Goal: Check status: Check status

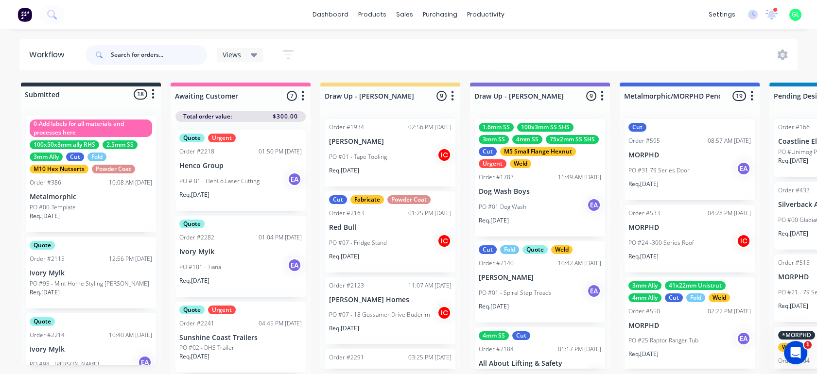
click at [151, 54] on input "text" at bounding box center [159, 54] width 96 height 19
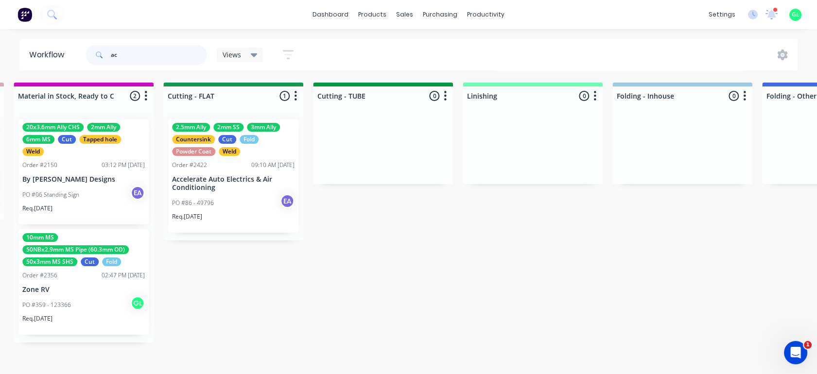
scroll to position [0, 1790]
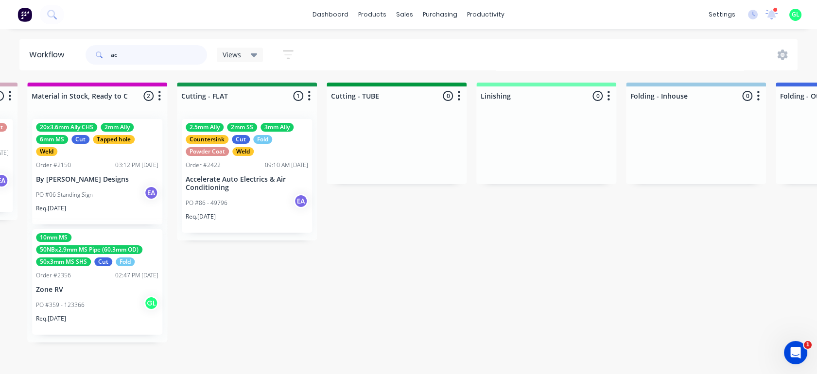
type input "ac"
click at [258, 176] on p "Accelerate Auto Electrics & Air Conditioning" at bounding box center [247, 183] width 122 height 17
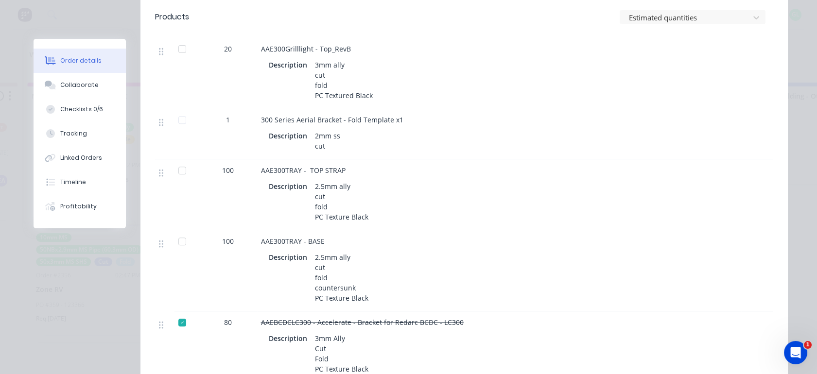
scroll to position [864, 0]
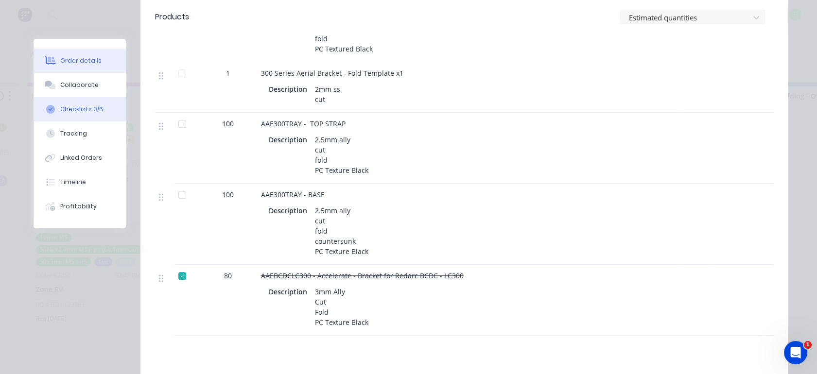
click at [75, 103] on button "Checklists 0/6" at bounding box center [80, 109] width 92 height 24
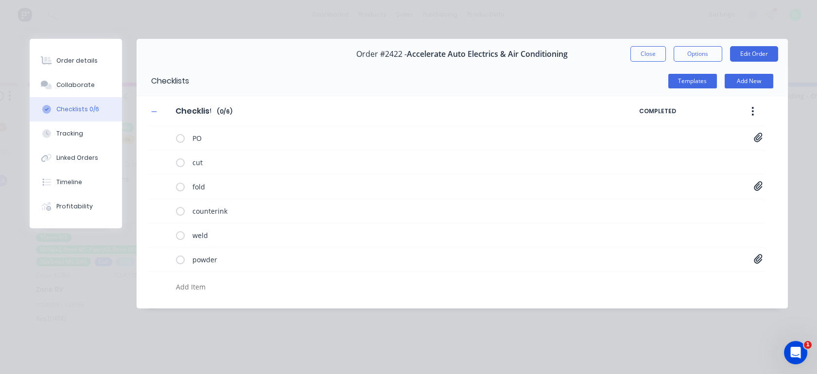
scroll to position [0, 0]
click at [758, 183] on icon at bounding box center [758, 186] width 9 height 10
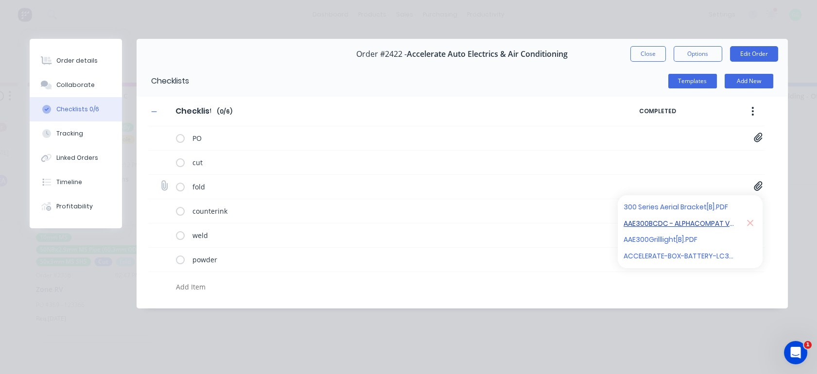
click at [703, 222] on link "AAE300BCDC - ALPHACOMPAT V3 - 2025 COMPATIBLE.pdf" at bounding box center [679, 223] width 113 height 10
click at [643, 237] on link "AAE300Grilllight[B].PDF" at bounding box center [679, 240] width 113 height 10
click at [655, 252] on link "ACCELERATE-BOX-BATTERY-LC300-R4 Drawing v23.pdf" at bounding box center [679, 256] width 113 height 10
click at [652, 52] on button "Close" at bounding box center [647, 54] width 35 height 16
type textarea "x"
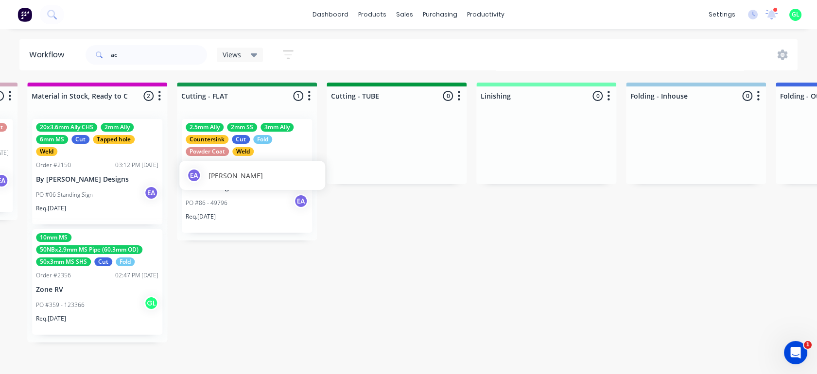
click at [245, 171] on span "[PERSON_NAME]" at bounding box center [235, 176] width 54 height 10
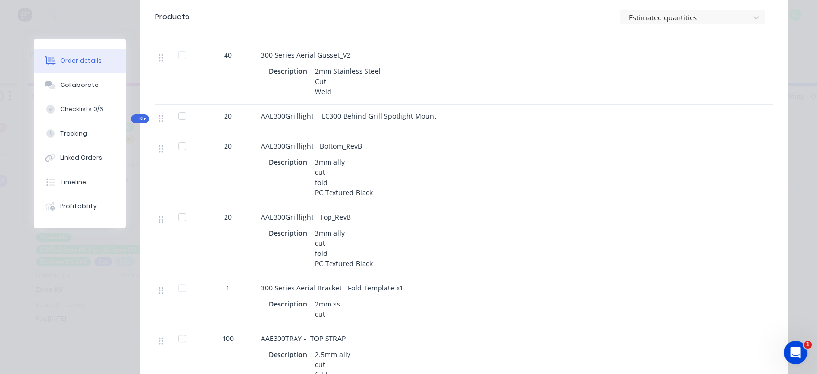
scroll to position [648, 0]
